Goal: Find contact information: Find contact information

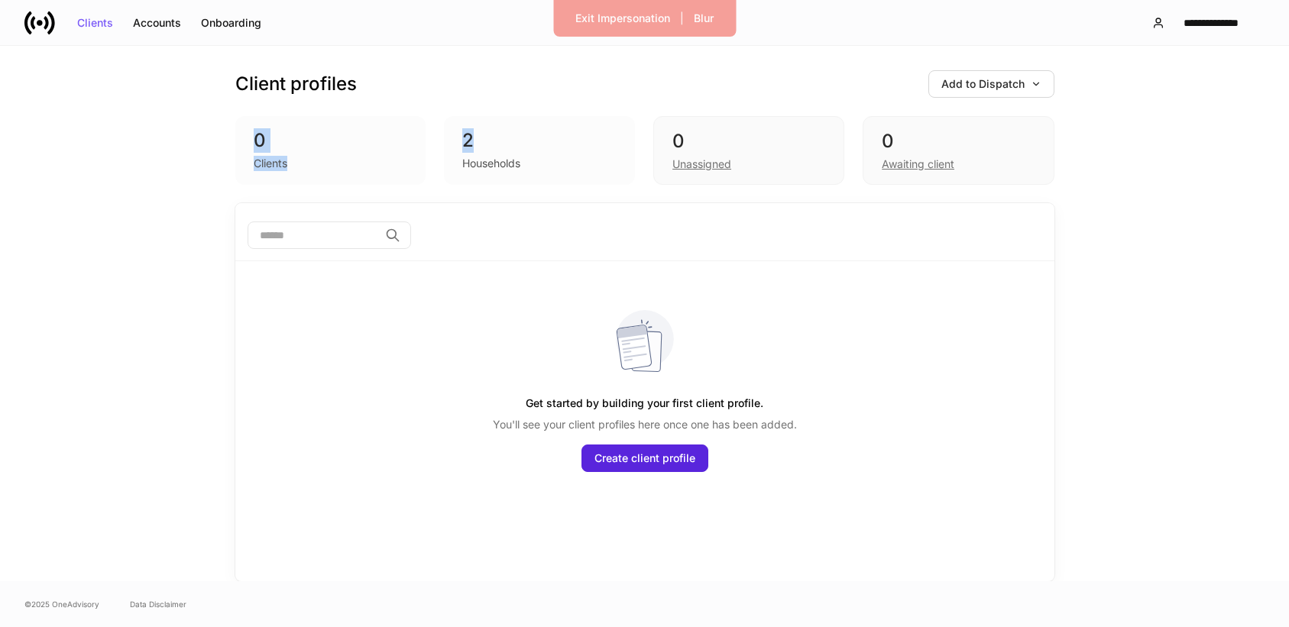
drag, startPoint x: 621, startPoint y: 150, endPoint x: 297, endPoint y: 86, distance: 329.5
click at [300, 97] on div "Client profiles Add to Dispatch 0 Clients 2 Households 0 Unassigned 0 Awaiting …" at bounding box center [644, 124] width 819 height 157
click at [154, 22] on div "Accounts" at bounding box center [157, 23] width 48 height 11
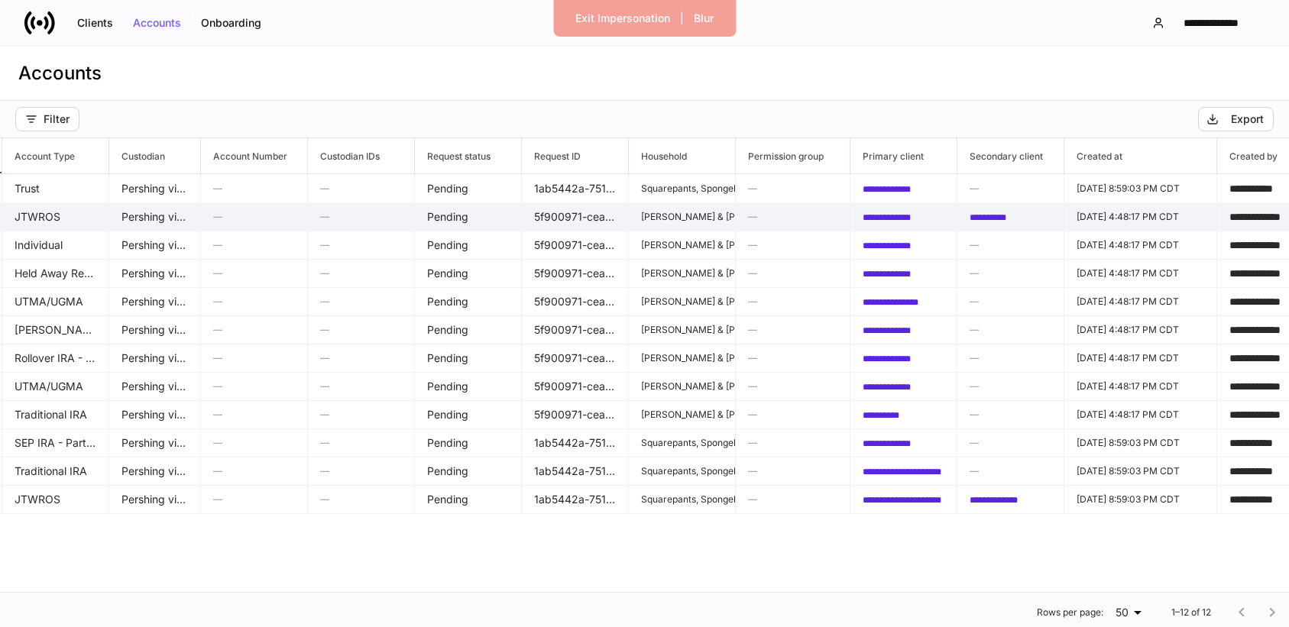
scroll to position [0, 366]
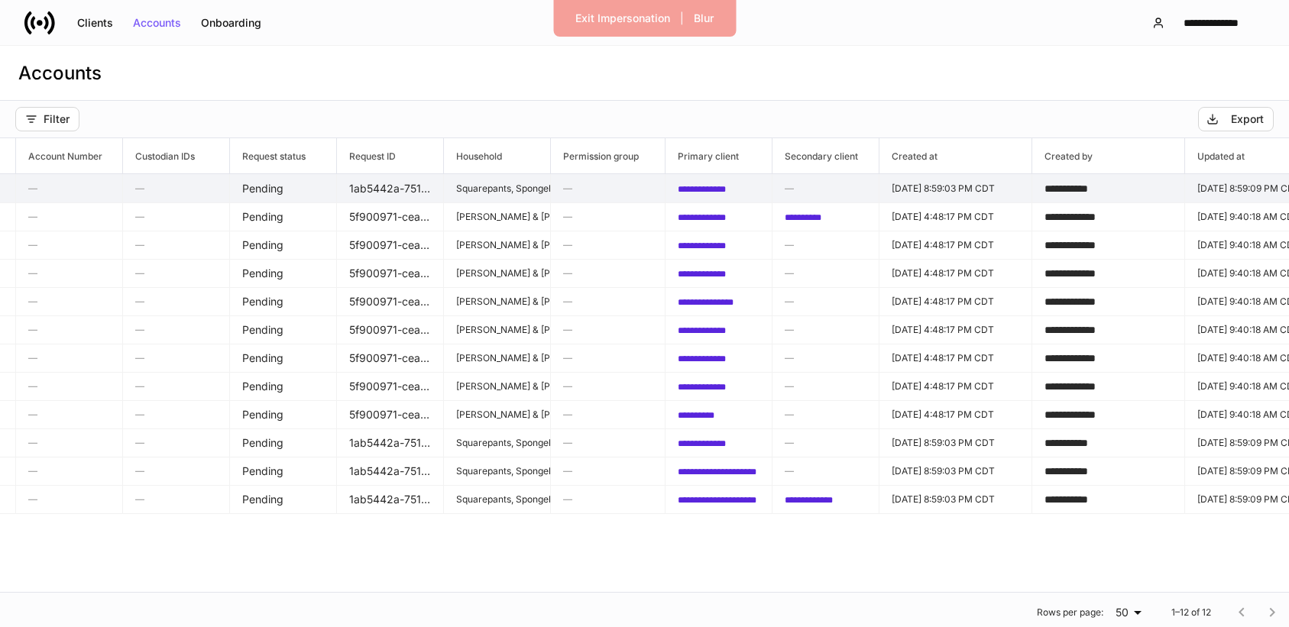
click at [715, 185] on span "**********" at bounding box center [702, 189] width 48 height 9
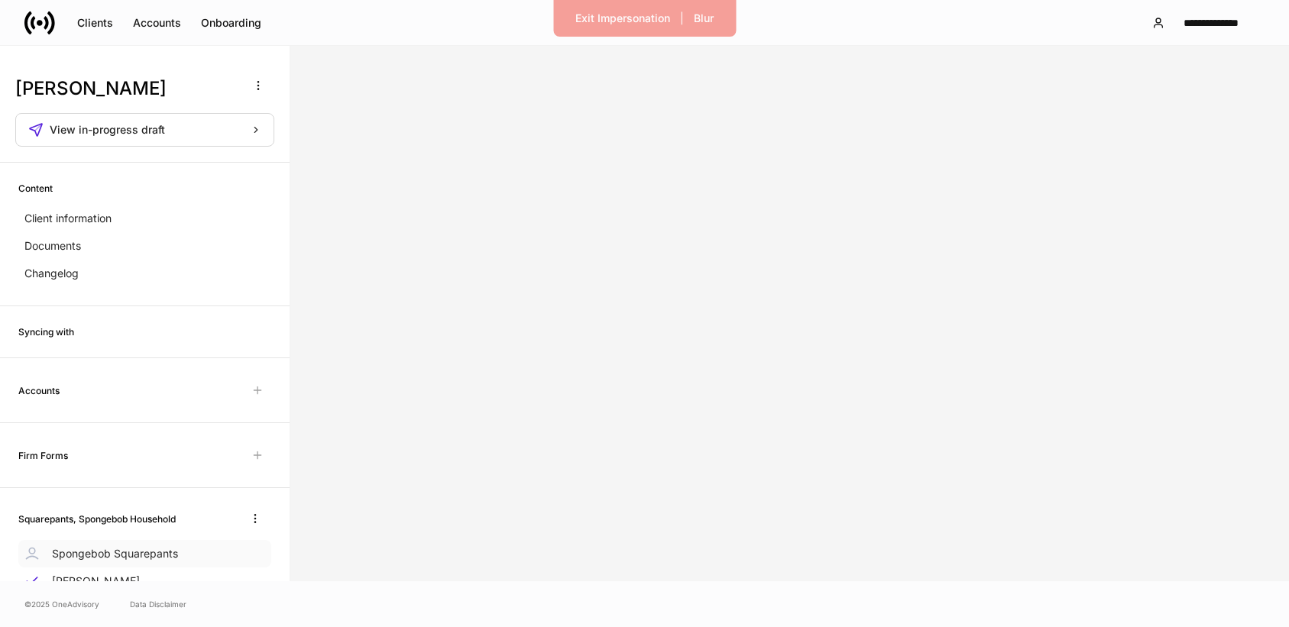
scroll to position [57, 0]
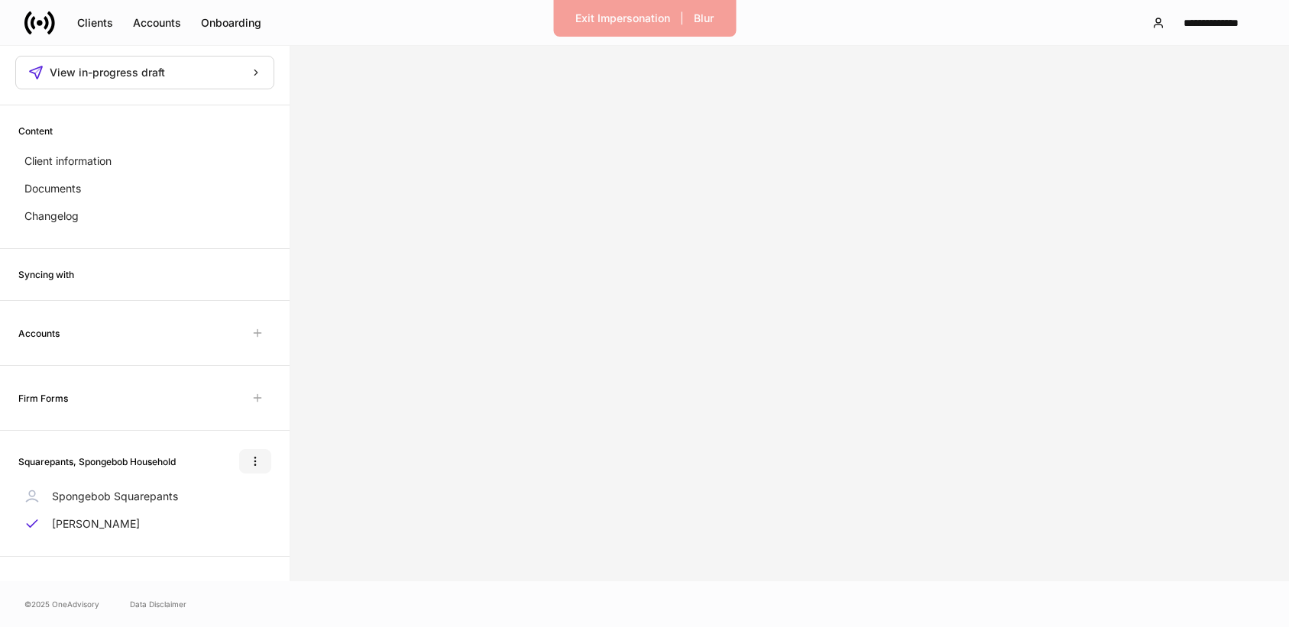
click at [258, 459] on icon "button" at bounding box center [255, 462] width 12 height 12
click at [238, 547] on li "Delete household" at bounding box center [205, 536] width 128 height 24
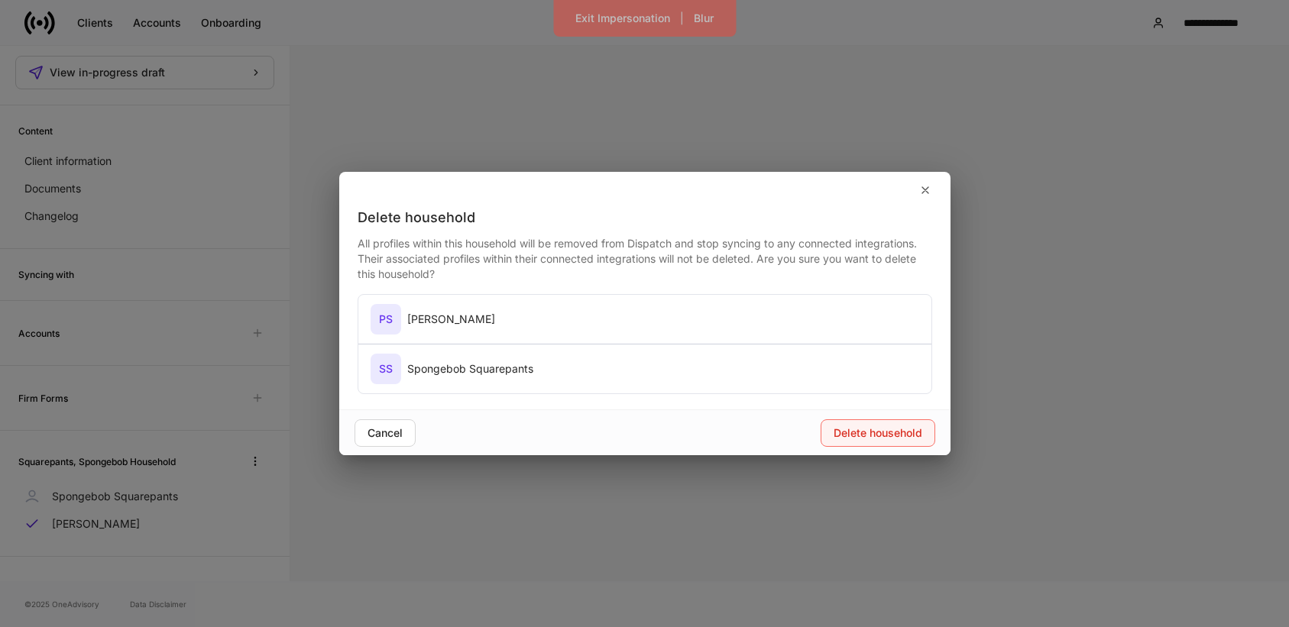
click at [864, 443] on button "Delete household" at bounding box center [878, 434] width 115 height 28
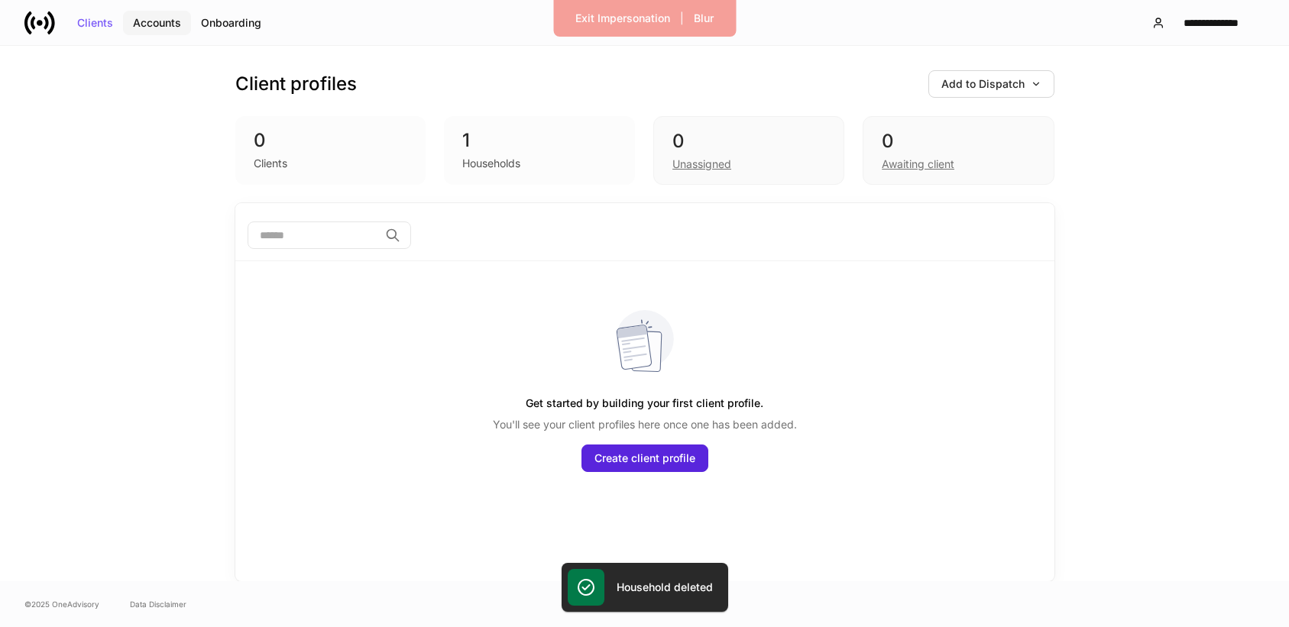
click at [167, 18] on div "Accounts" at bounding box center [157, 23] width 48 height 11
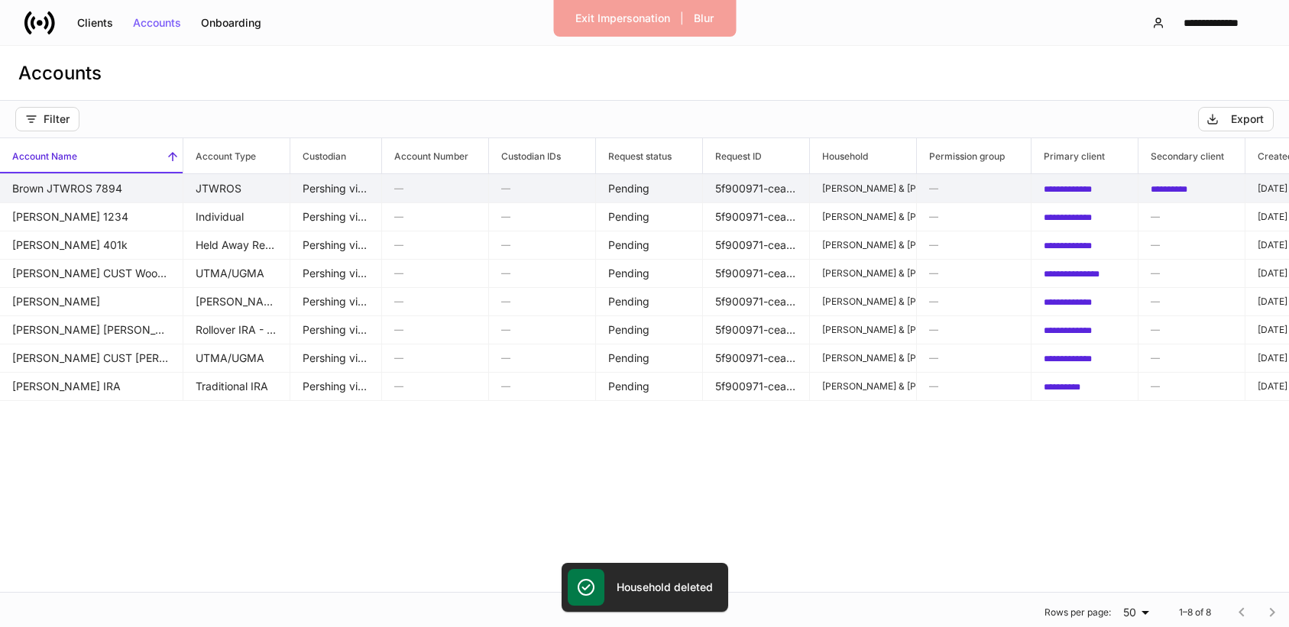
click at [805, 192] on td "5f900971-cea5-4b52-80ba-9ec83bb8d25a" at bounding box center [756, 188] width 107 height 29
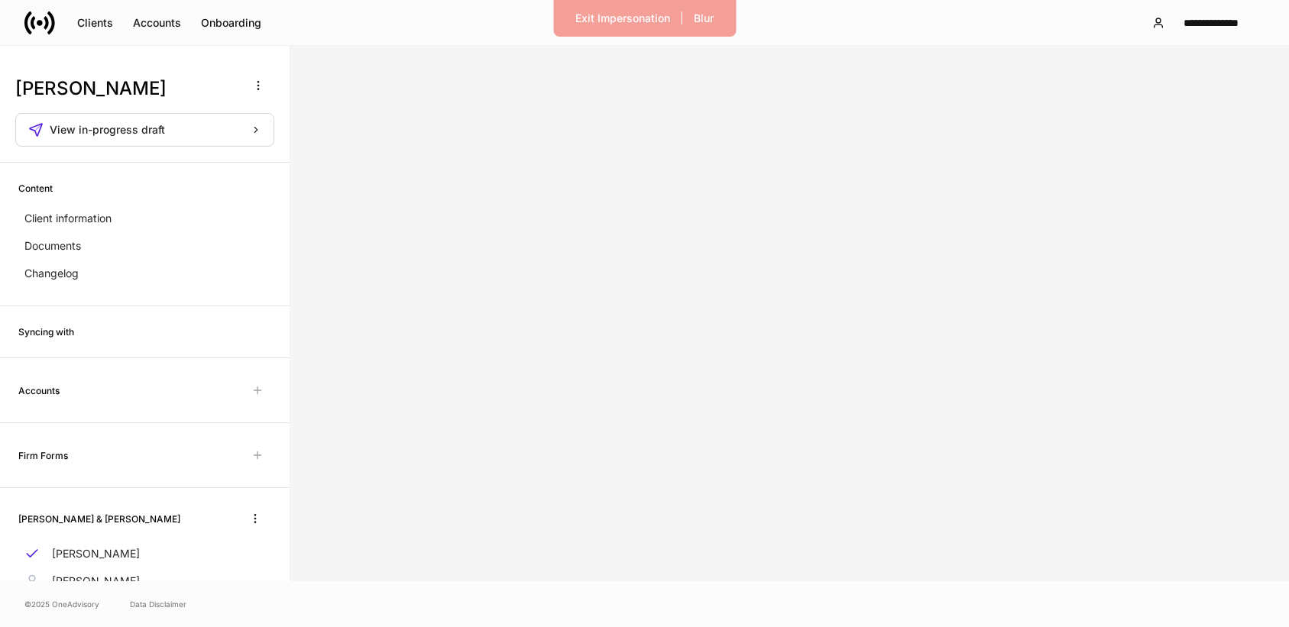
scroll to position [34, 0]
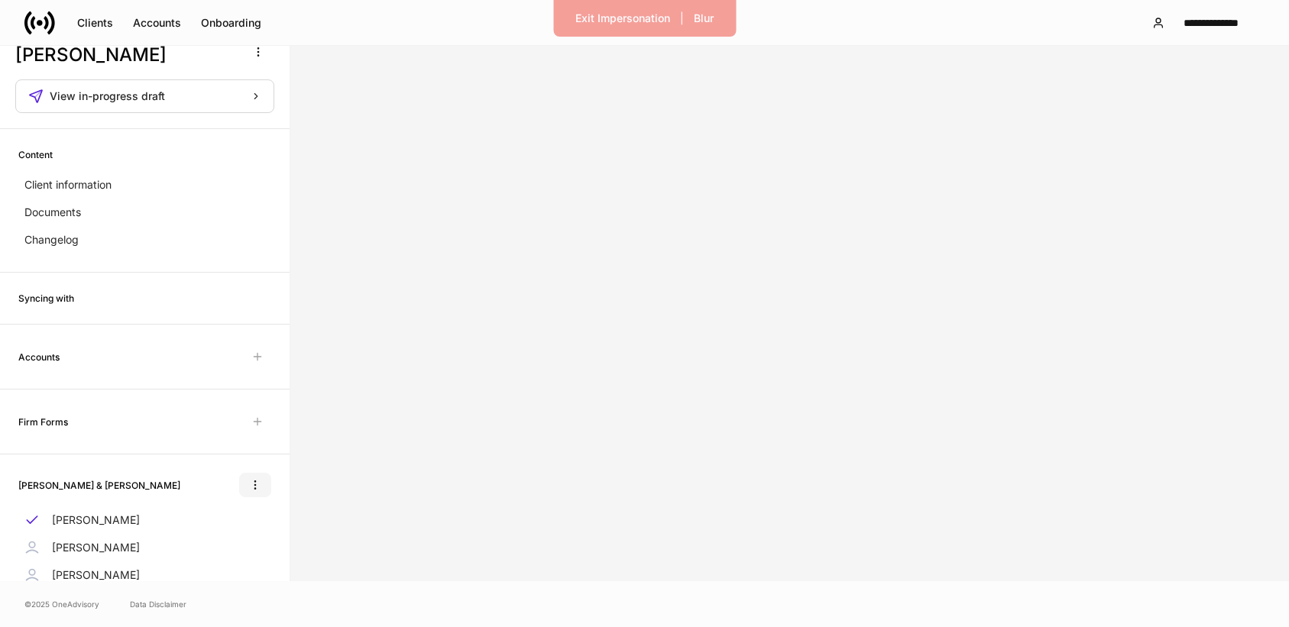
click at [256, 483] on icon "button" at bounding box center [255, 485] width 12 height 12
click at [214, 554] on p "Delete household" at bounding box center [196, 559] width 86 height 15
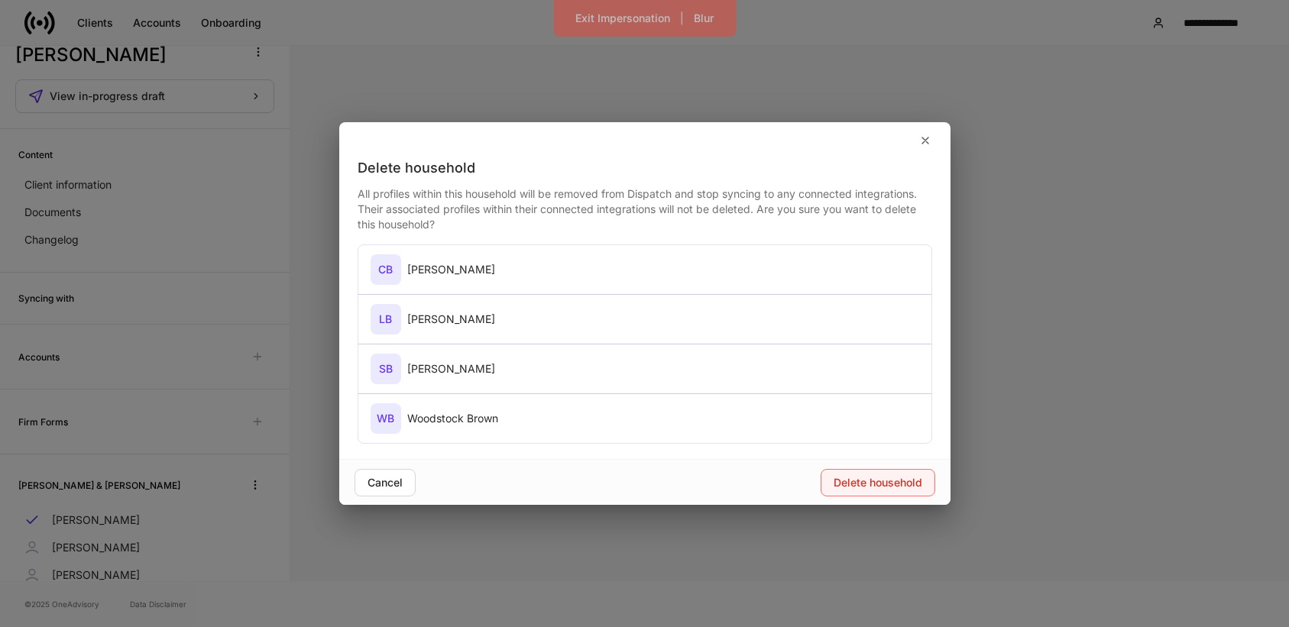
click at [863, 494] on button "Delete household" at bounding box center [878, 483] width 115 height 28
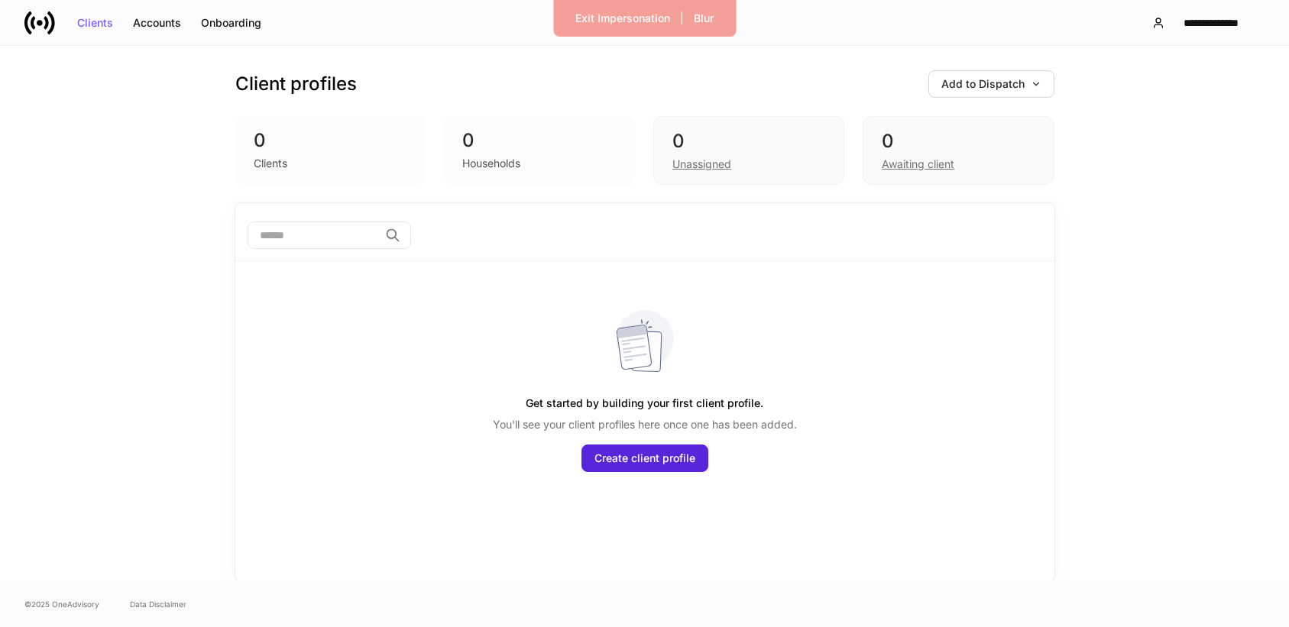
click at [53, 28] on icon at bounding box center [51, 22] width 8 height 23
click at [471, 318] on div "Get started by building your first client profile. You'll see your client profi…" at bounding box center [645, 375] width 795 height 229
click at [624, 19] on div "Exit Impersonation" at bounding box center [623, 18] width 95 height 11
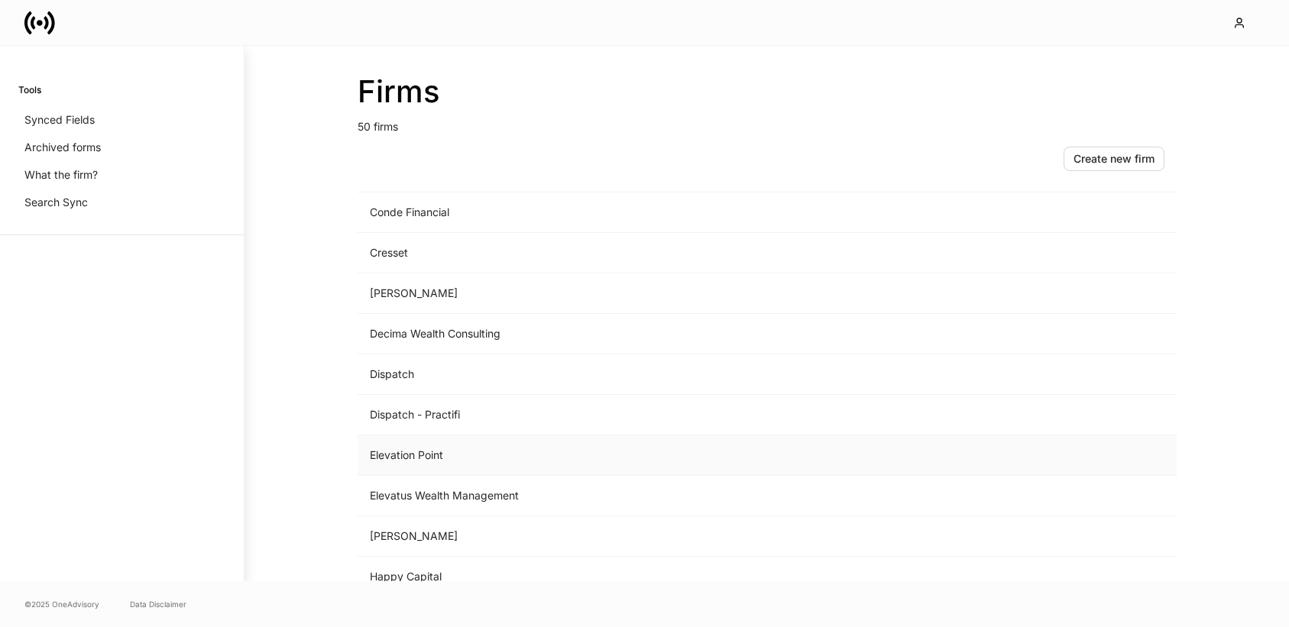
scroll to position [1185, 0]
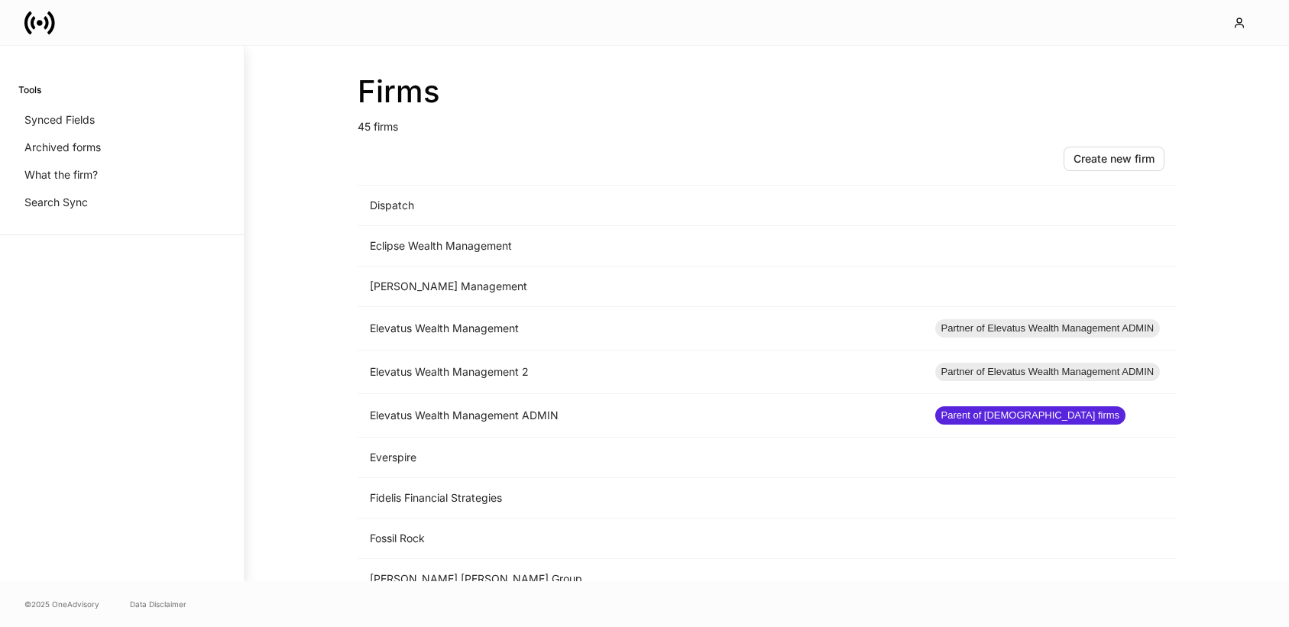
scroll to position [623, 0]
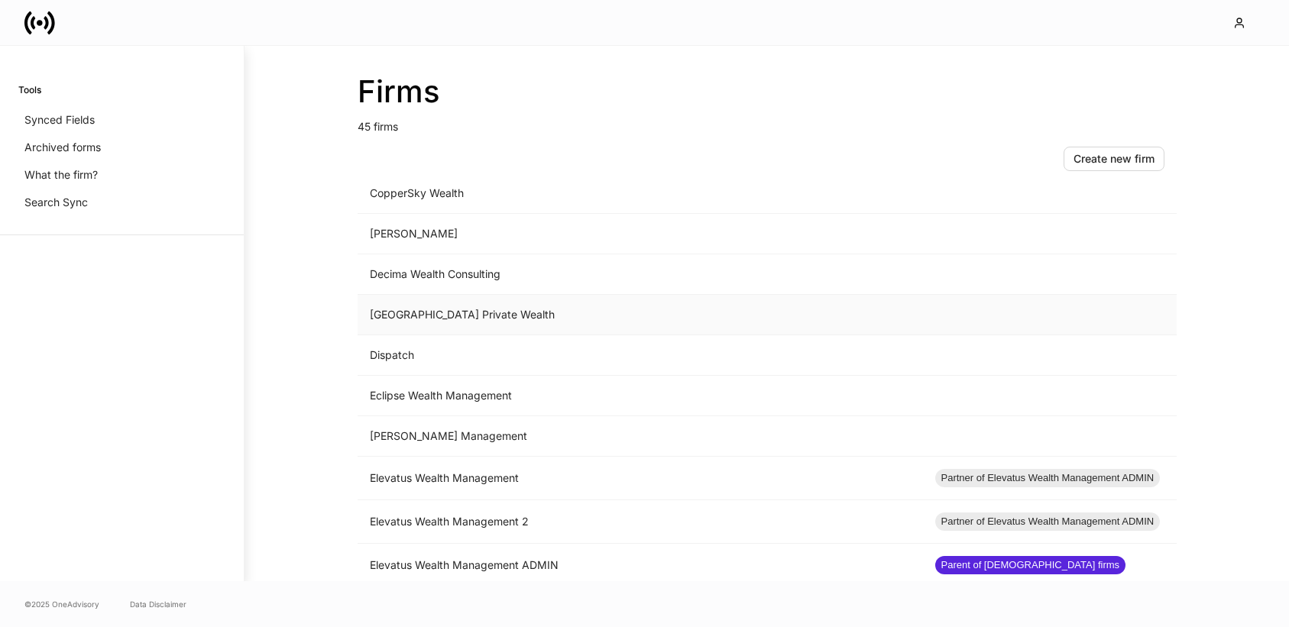
click at [419, 317] on td "[GEOGRAPHIC_DATA] Private Wealth" at bounding box center [641, 315] width 566 height 41
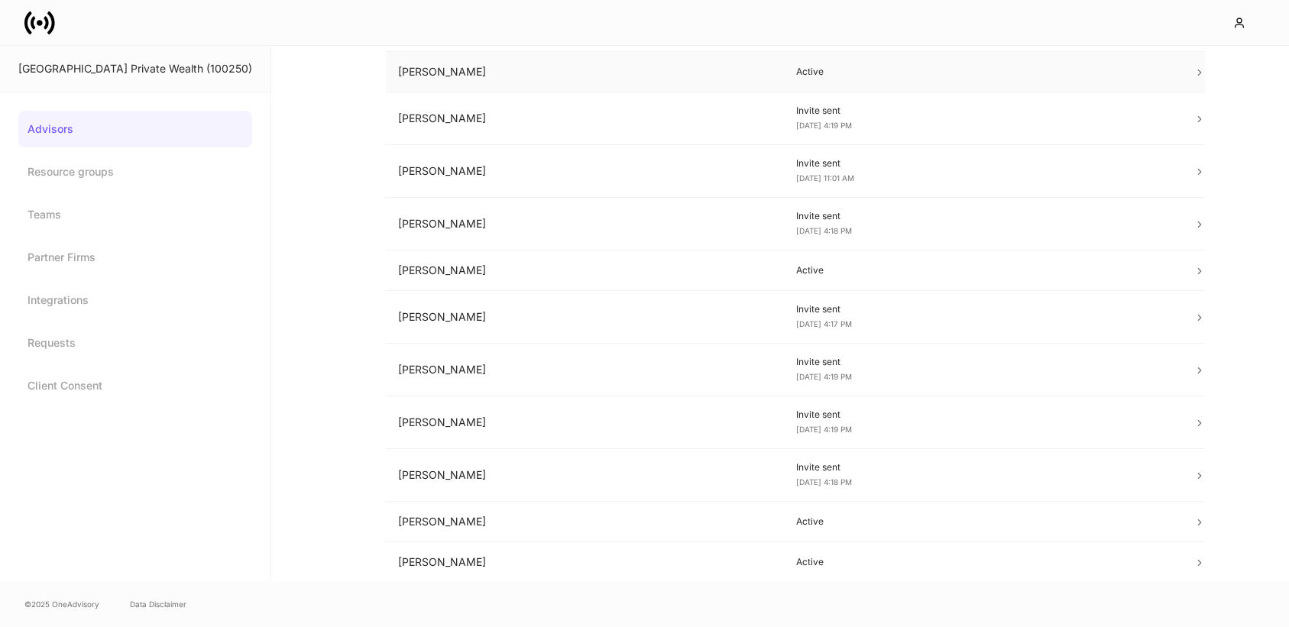
scroll to position [469, 0]
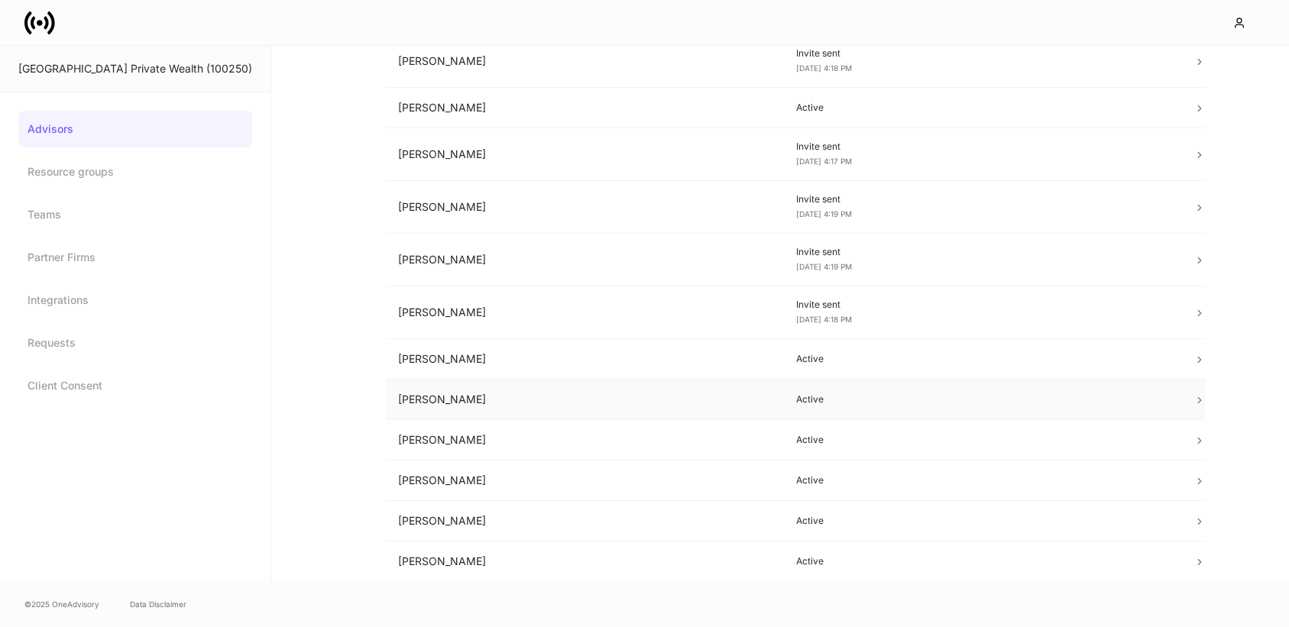
click at [527, 399] on td "[PERSON_NAME]" at bounding box center [585, 400] width 398 height 41
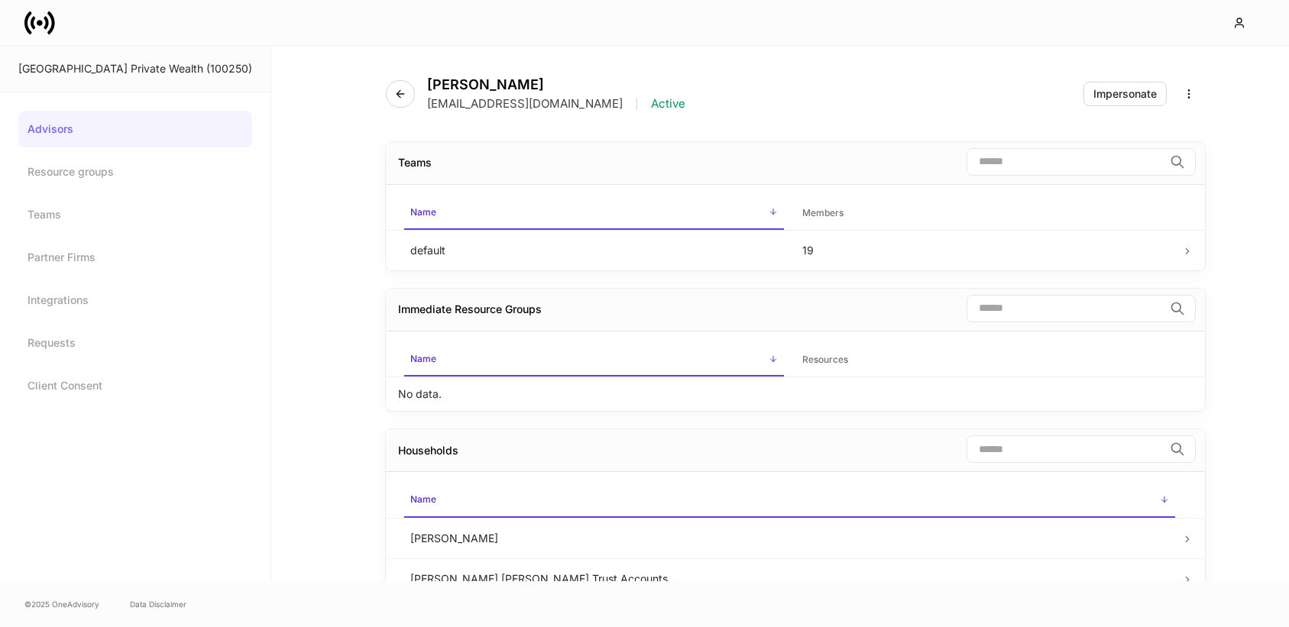
drag, startPoint x: 644, startPoint y: 105, endPoint x: 407, endPoint y: 106, distance: 237.7
click at [427, 106] on p "[EMAIL_ADDRESS][DOMAIN_NAME]" at bounding box center [525, 103] width 196 height 15
copy p "[EMAIL_ADDRESS][DOMAIN_NAME]"
click at [43, 21] on icon at bounding box center [39, 23] width 31 height 31
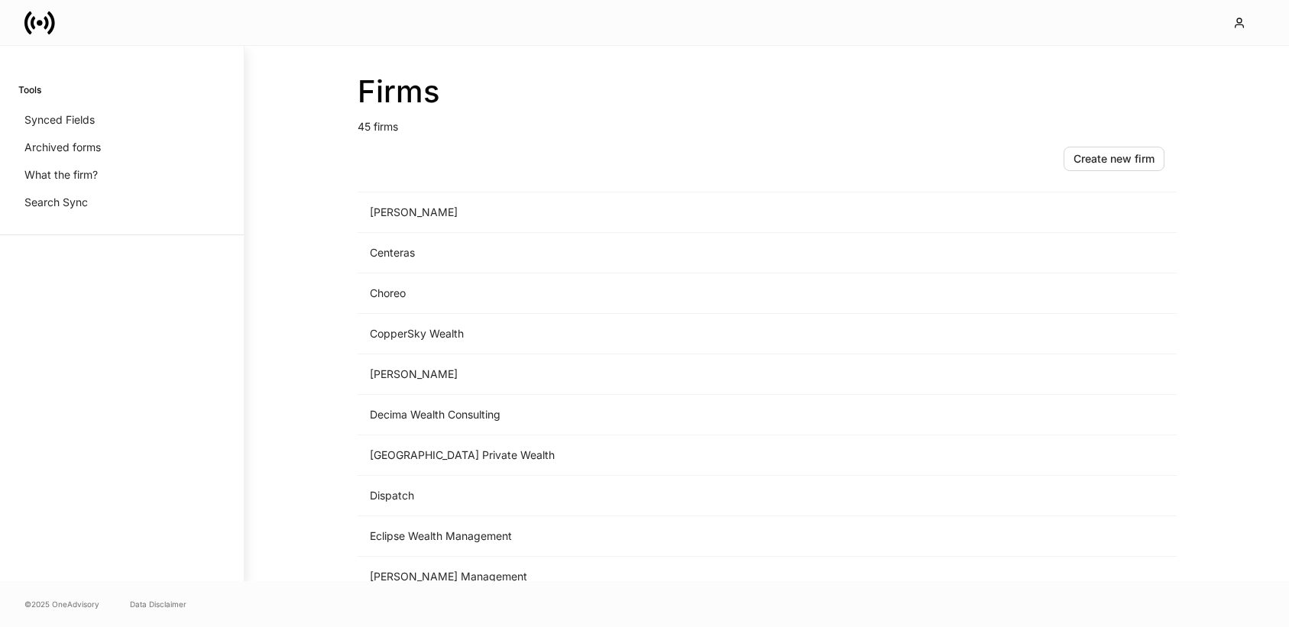
scroll to position [378, 0]
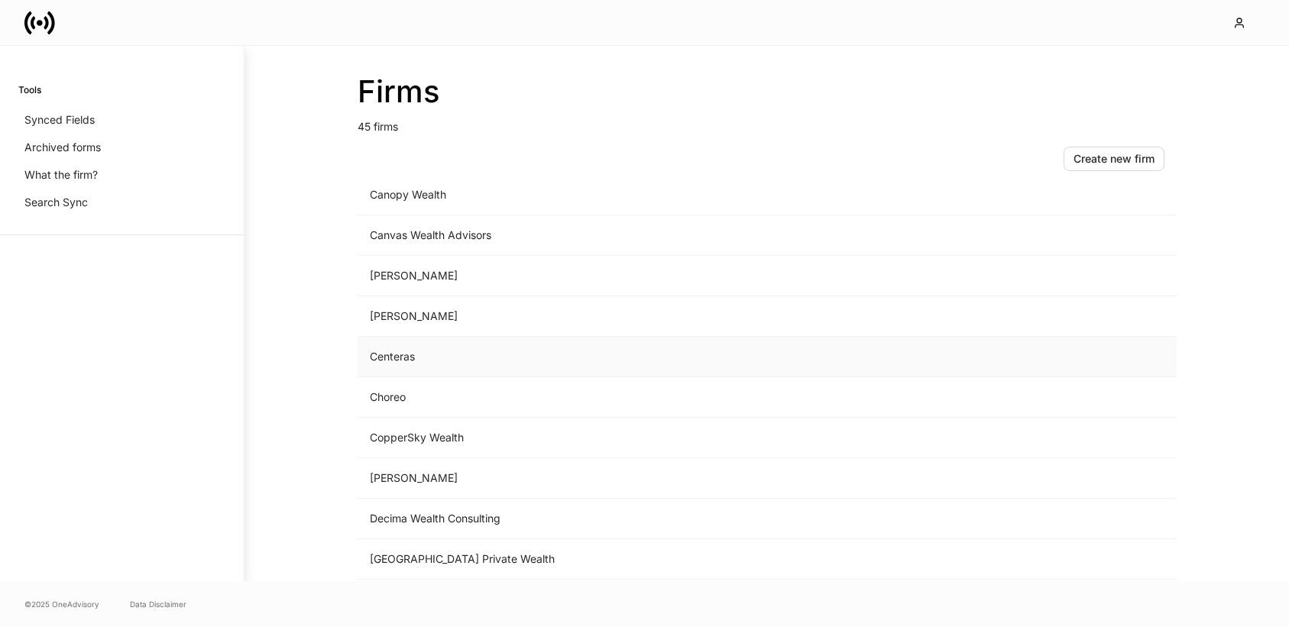
click at [398, 357] on td "Centeras" at bounding box center [641, 357] width 566 height 41
